Goal: Information Seeking & Learning: Find specific fact

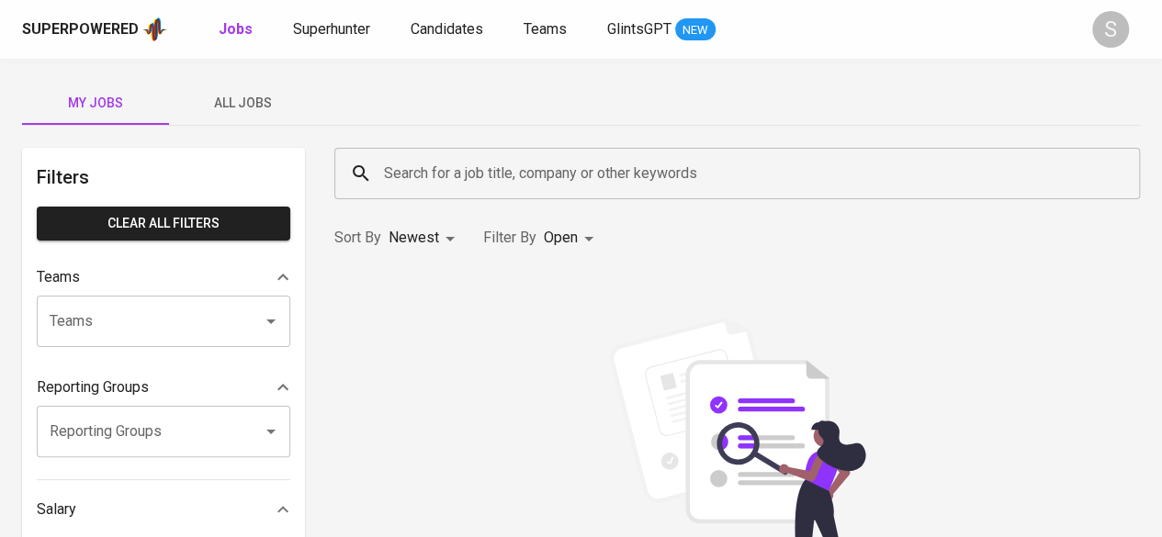
click at [482, 175] on input "Search for a job title, company or other keywords" at bounding box center [741, 173] width 725 height 35
click at [317, 18] on link "Superhunter" at bounding box center [333, 29] width 81 height 23
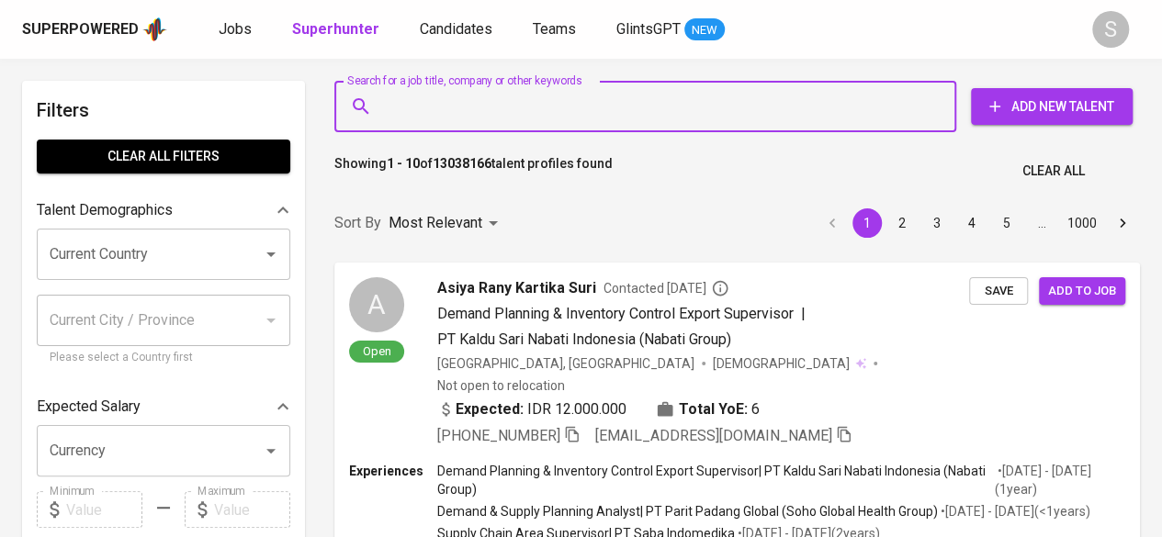
click at [487, 106] on input "Search for a job title, company or other keywords" at bounding box center [649, 106] width 541 height 35
paste input "[EMAIL_ADDRESS][DOMAIN_NAME]"
type input "[EMAIL_ADDRESS][DOMAIN_NAME]"
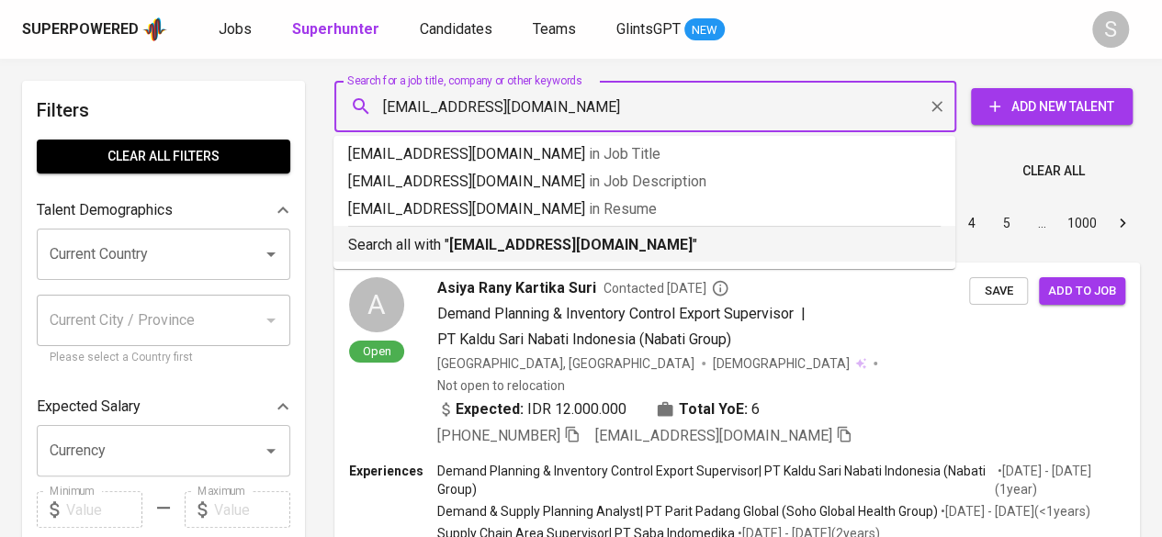
click at [507, 238] on b "[EMAIL_ADDRESS][DOMAIN_NAME]" at bounding box center [570, 244] width 243 height 17
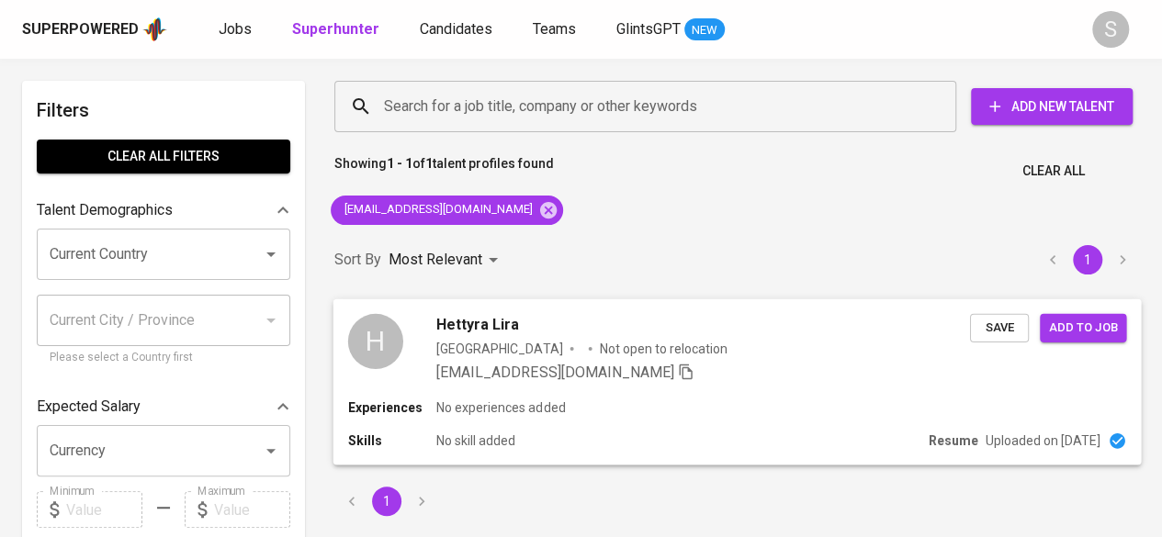
click at [698, 359] on div "Hettyra Lira [GEOGRAPHIC_DATA] Not open to relocation [EMAIL_ADDRESS][DOMAIN_NA…" at bounding box center [703, 348] width 534 height 70
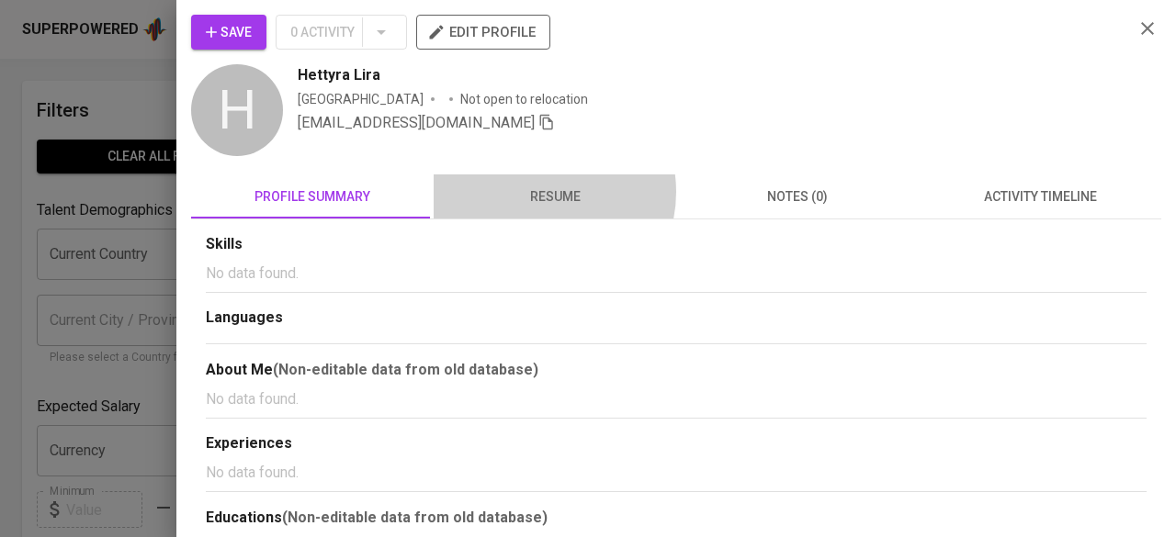
click at [535, 192] on span "resume" at bounding box center [555, 197] width 220 height 23
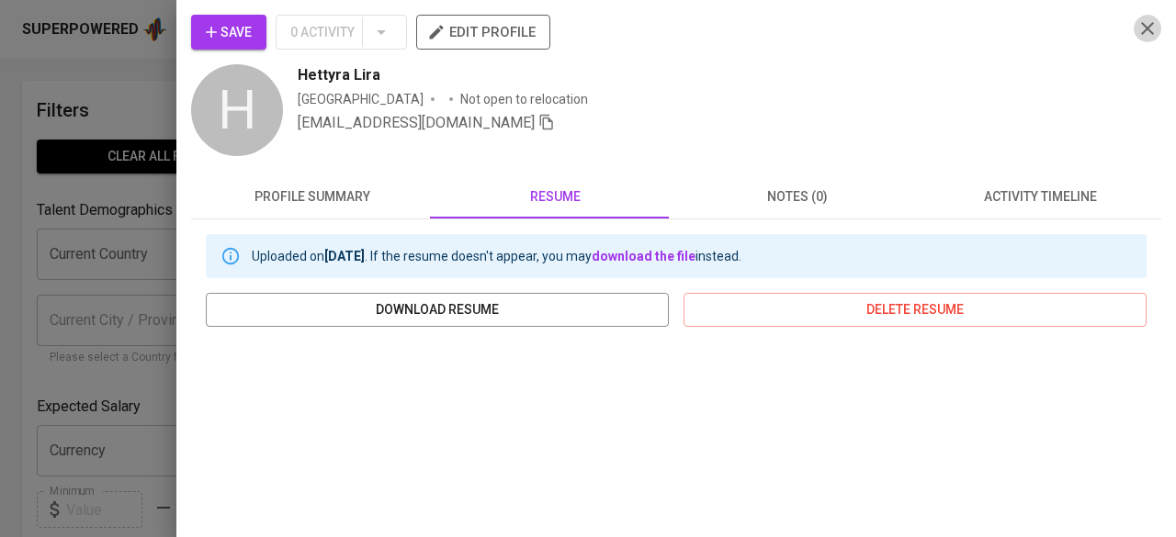
click at [1141, 25] on icon "button" at bounding box center [1147, 28] width 13 height 13
